Goal: Task Accomplishment & Management: Manage account settings

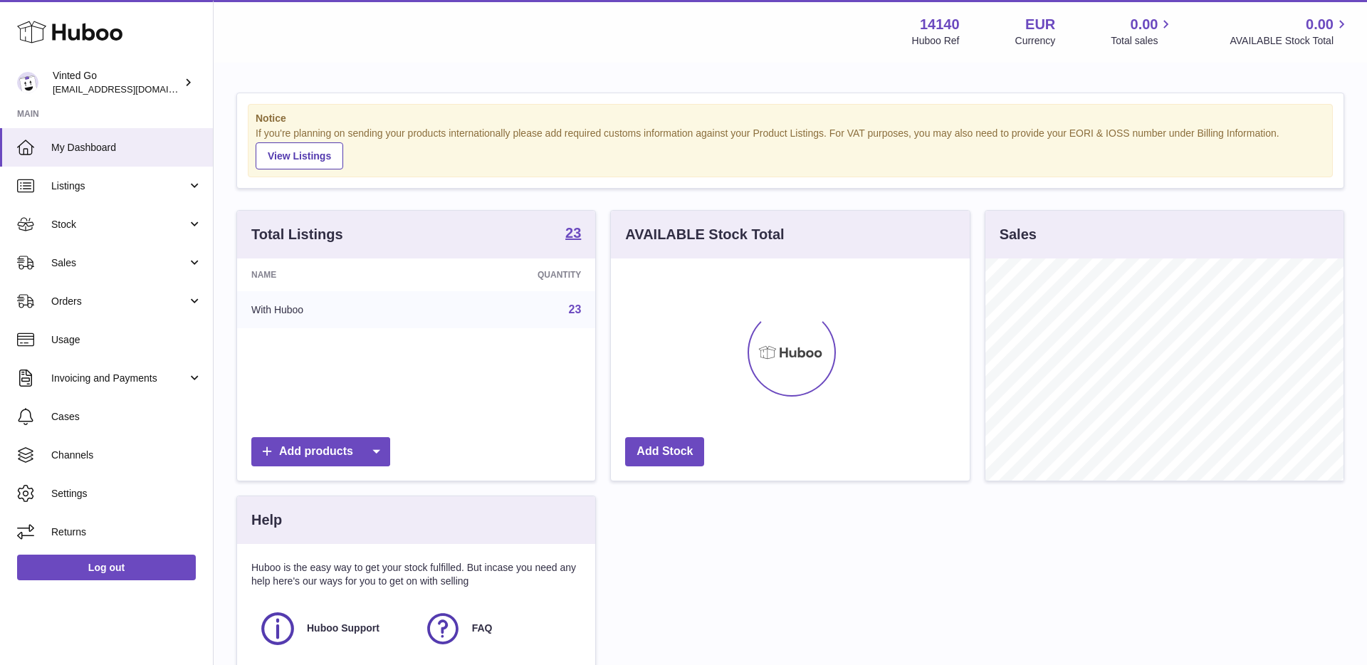
scroll to position [222, 358]
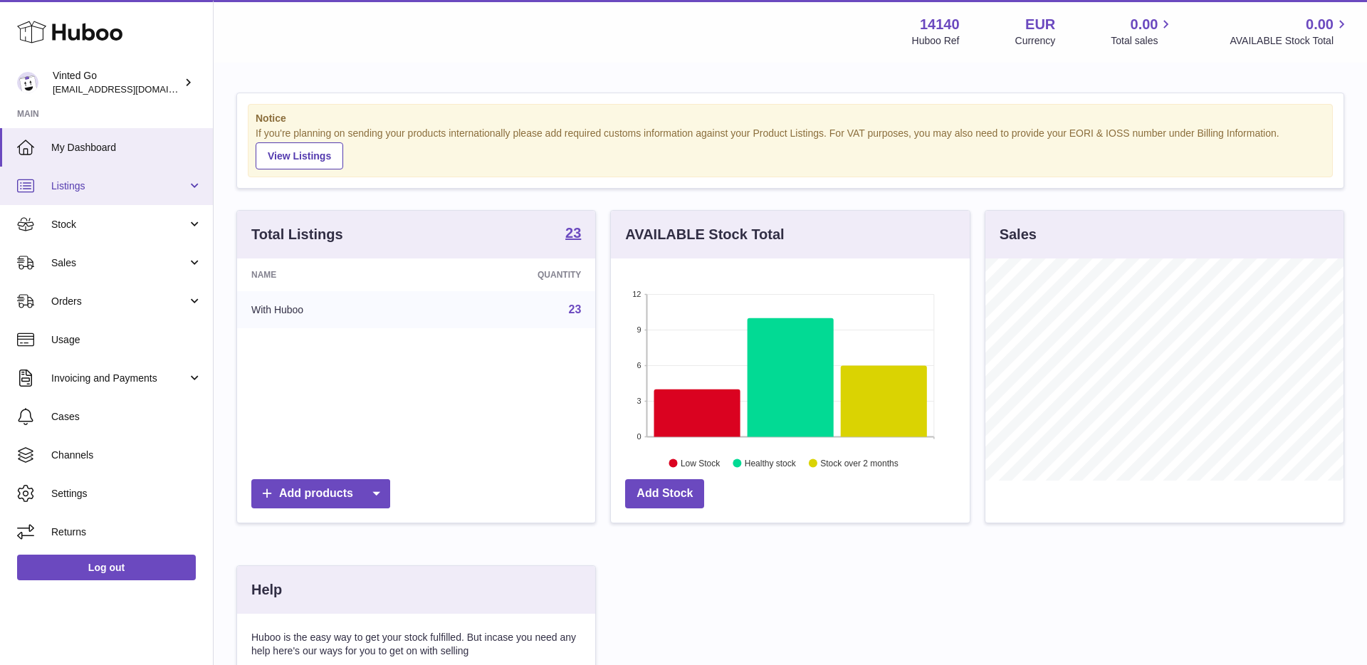
click at [80, 194] on link "Listings" at bounding box center [106, 186] width 213 height 38
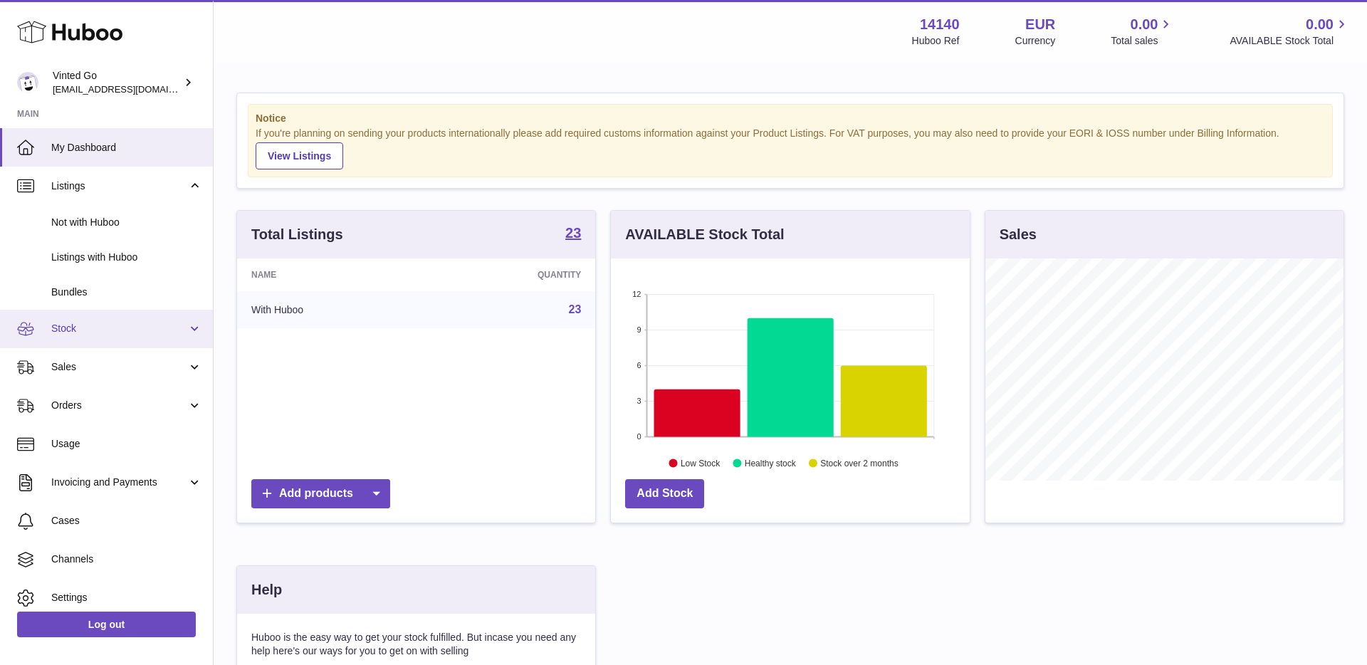
click at [85, 328] on span "Stock" at bounding box center [119, 329] width 136 height 14
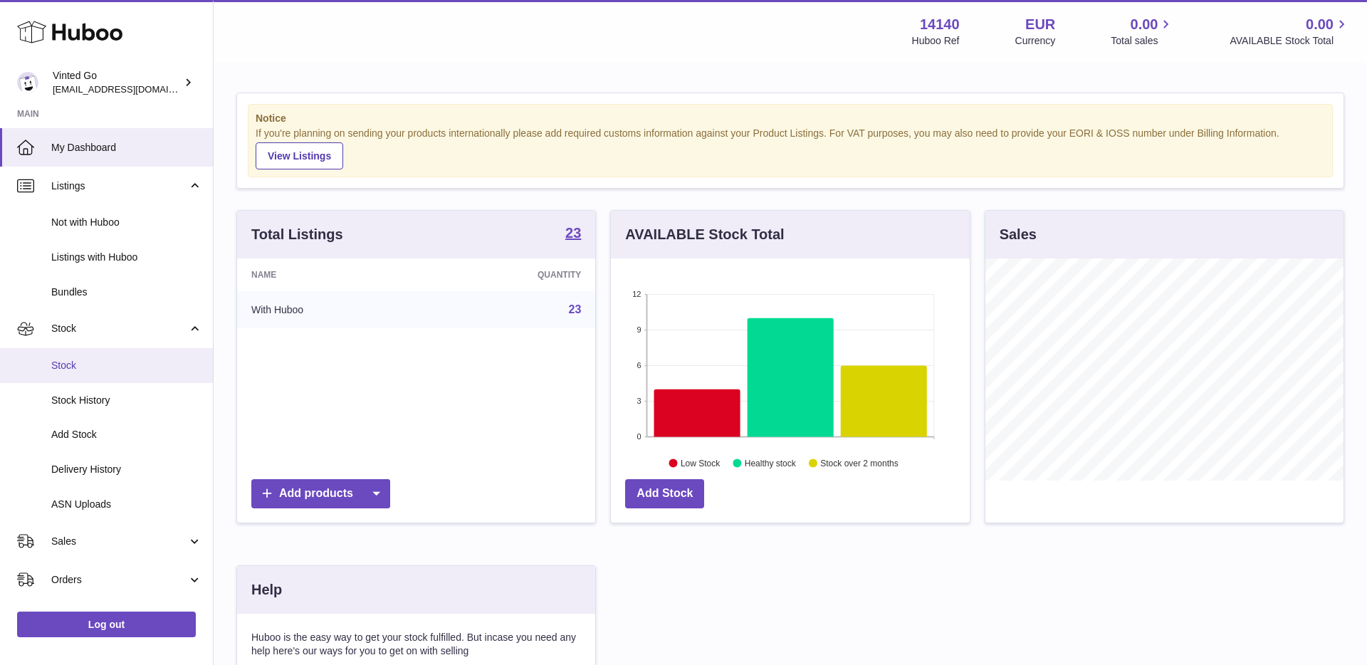
click at [88, 371] on span "Stock" at bounding box center [126, 366] width 151 height 14
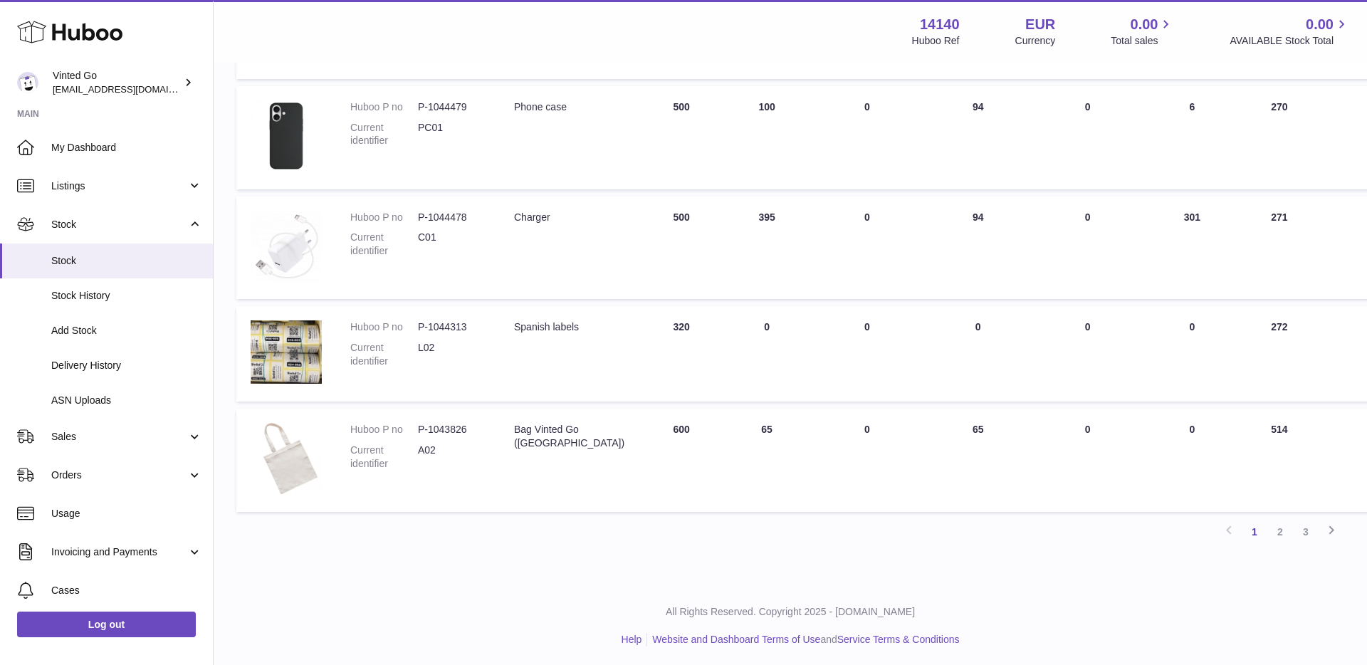
scroll to position [782, 0]
click at [1275, 531] on link "2" at bounding box center [1281, 529] width 26 height 26
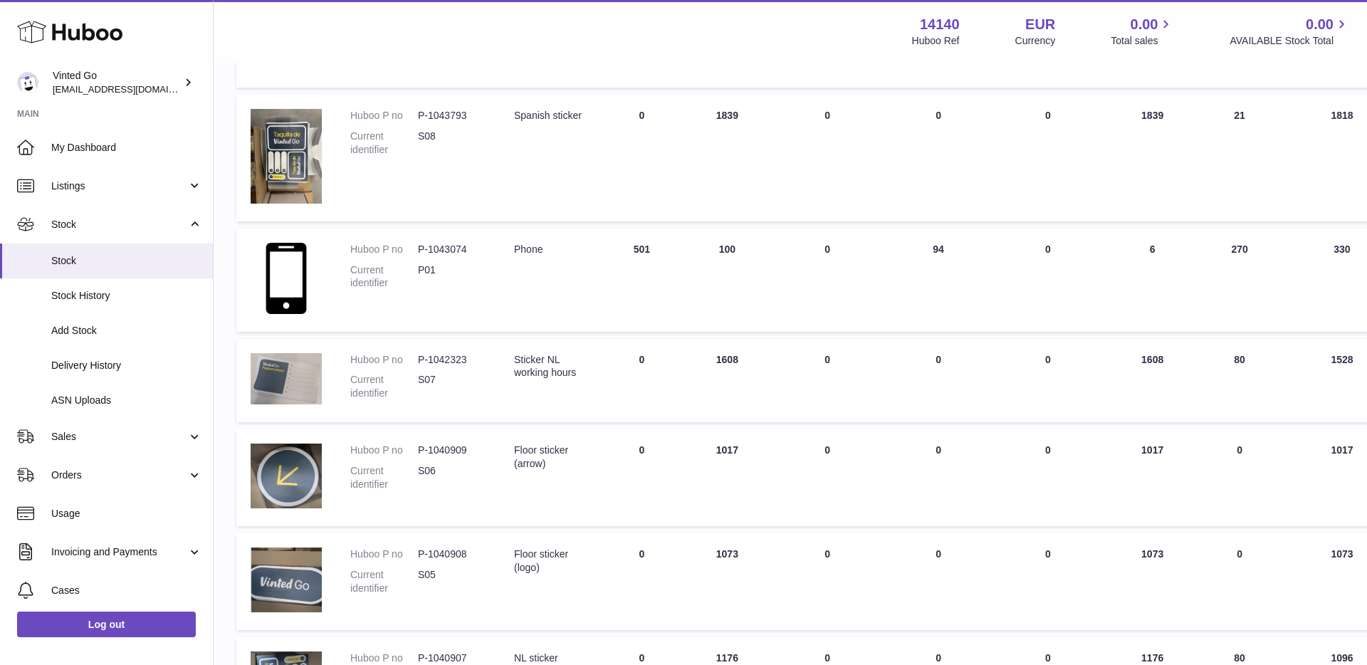
scroll to position [284, 0]
